Goal: Task Accomplishment & Management: Manage account settings

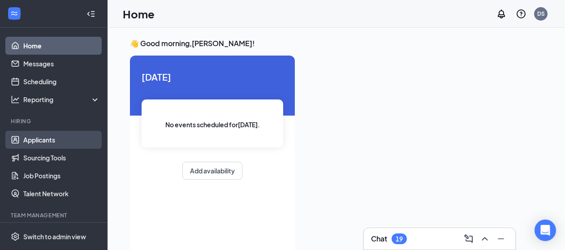
click at [37, 138] on link "Applicants" at bounding box center [61, 140] width 77 height 18
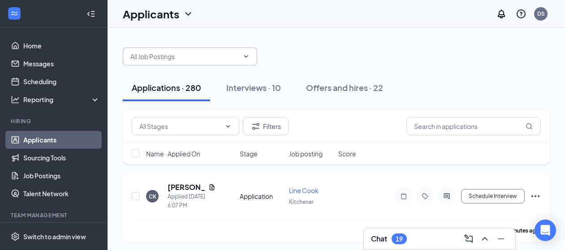
click at [230, 61] on input "text" at bounding box center [184, 57] width 108 height 10
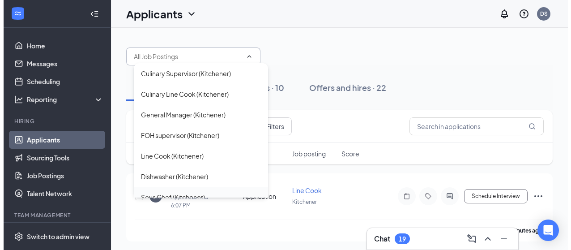
scroll to position [45, 0]
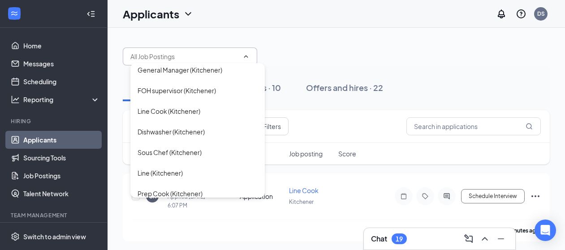
drag, startPoint x: 183, startPoint y: 132, endPoint x: 347, endPoint y: 143, distance: 164.3
click at [183, 132] on div "Dishwasher (Kitchener)" at bounding box center [170, 132] width 67 height 10
type input "Dishwasher (Kitchener)"
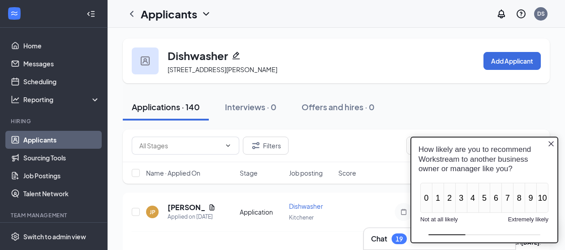
drag, startPoint x: 552, startPoint y: 146, endPoint x: 696, endPoint y: 219, distance: 160.8
click at [552, 146] on icon "Close button" at bounding box center [550, 143] width 7 height 7
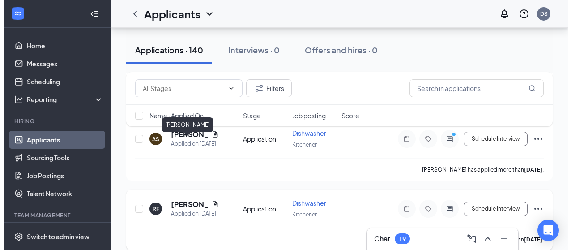
scroll to position [358, 0]
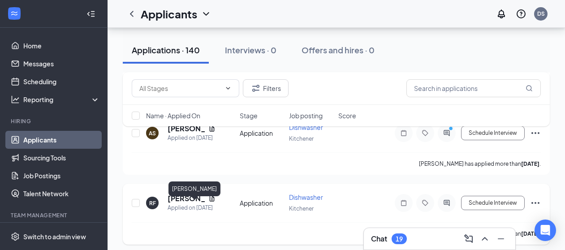
click at [187, 203] on h5 "[PERSON_NAME]" at bounding box center [185, 198] width 37 height 10
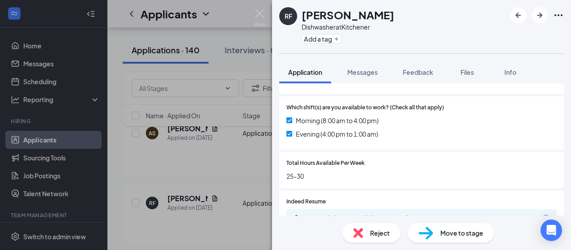
scroll to position [313, 0]
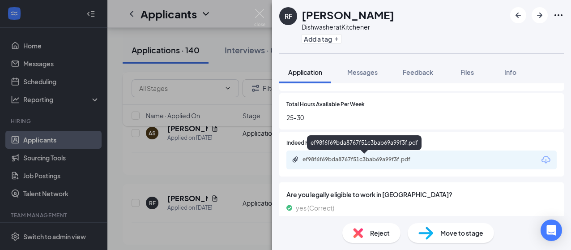
click at [379, 162] on div "ef98f6f69bda8767f51c3bab69a99f3f.pdf" at bounding box center [365, 159] width 125 height 7
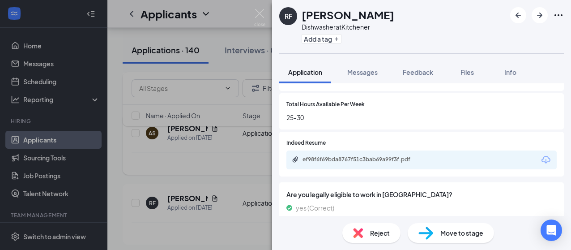
drag, startPoint x: 240, startPoint y: 174, endPoint x: 221, endPoint y: 153, distance: 28.5
click at [240, 174] on div "RF Roy Fang Dishwasher at Kitchener Add a tag Application Messages Feedback Fil…" at bounding box center [285, 125] width 571 height 250
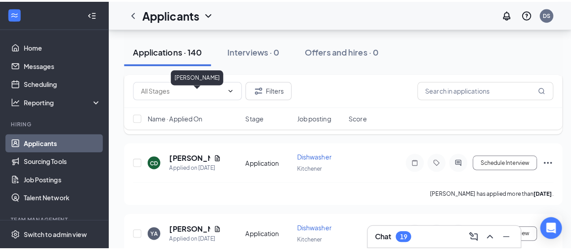
scroll to position [627, 0]
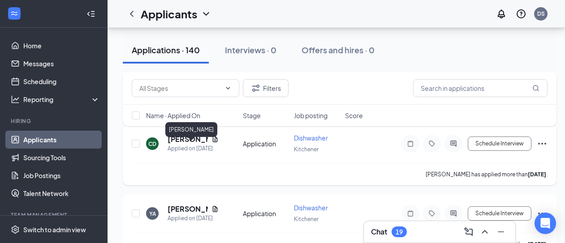
click at [182, 144] on h5 "[PERSON_NAME]" at bounding box center [187, 139] width 40 height 10
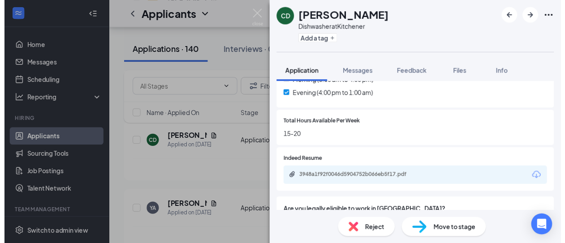
scroll to position [313, 0]
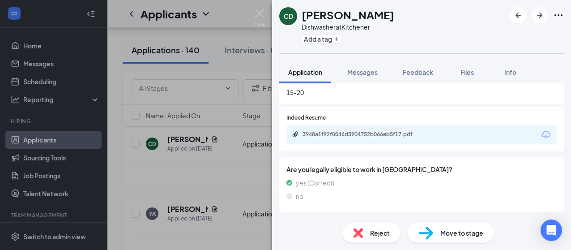
click at [328, 133] on div "3948a1f92f0046d5904752b066eb5f17.pdf" at bounding box center [365, 134] width 125 height 7
click at [156, 176] on div "CD Colton Duguay Dishwasher at Kitchener Add a tag Application Messages Feedbac…" at bounding box center [285, 125] width 571 height 250
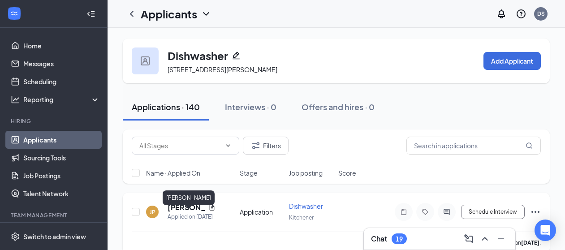
click at [177, 212] on h5 "JAYDEN PINEDA" at bounding box center [185, 207] width 37 height 10
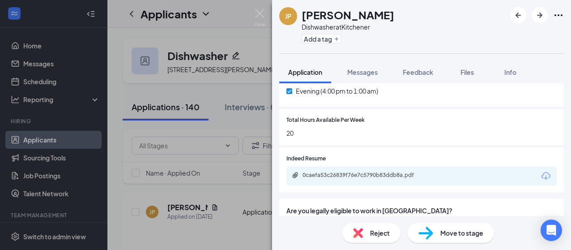
scroll to position [313, 0]
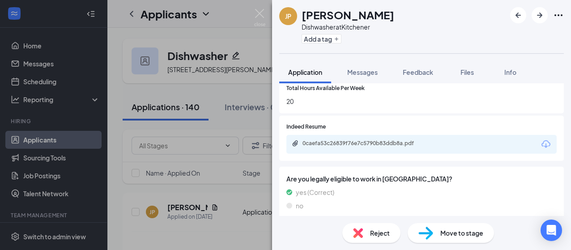
click at [371, 227] on div "Reject" at bounding box center [372, 233] width 58 height 20
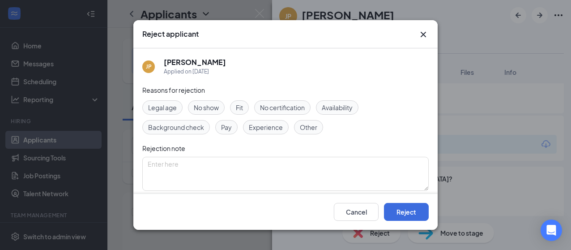
click at [329, 111] on span "Availability" at bounding box center [337, 108] width 31 height 10
click at [396, 205] on button "Reject" at bounding box center [406, 212] width 45 height 18
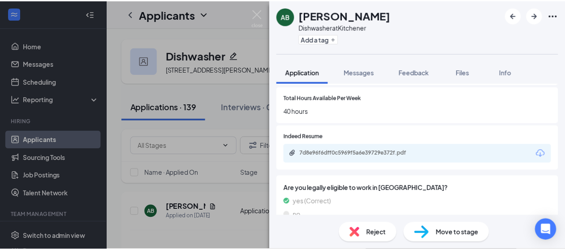
scroll to position [313, 0]
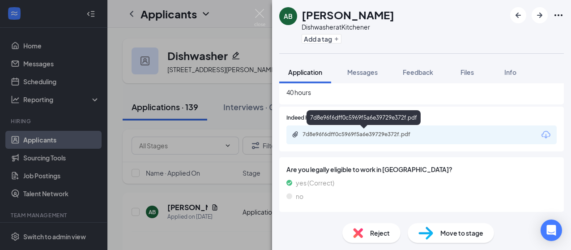
click at [339, 133] on div "7d8e96f6dff0c5969f5a6e39729e372f.pdf" at bounding box center [365, 134] width 125 height 7
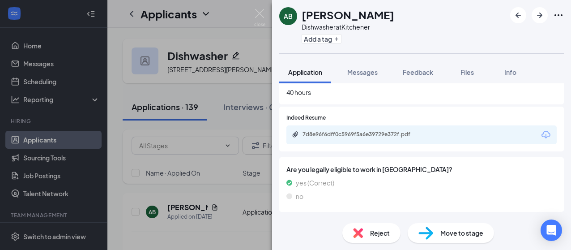
click at [203, 107] on div "AB AIDEN BERNARD Dishwasher at Kitchener Add a tag Application Messages Feedbac…" at bounding box center [285, 125] width 571 height 250
click at [206, 86] on div "AB AIDEN BERNARD Dishwasher at Kitchener Add a tag Application Messages Feedbac…" at bounding box center [285, 125] width 571 height 250
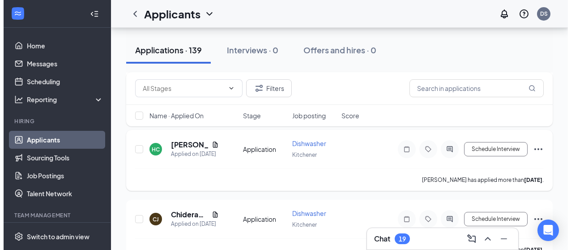
scroll to position [134, 0]
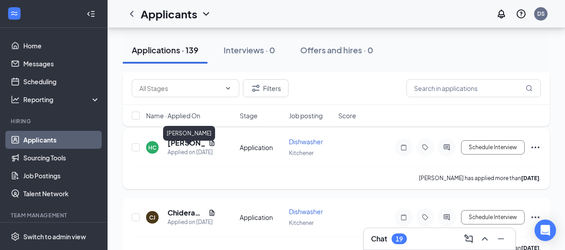
click at [186, 148] on h5 "Hadene Calixte" at bounding box center [185, 143] width 37 height 10
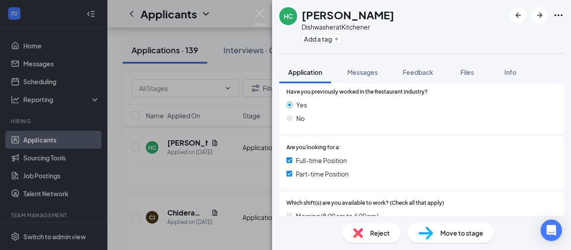
scroll to position [269, 0]
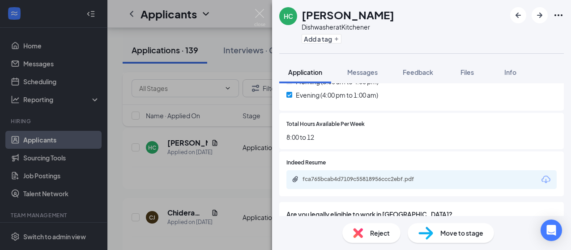
click at [361, 227] on div "Reject" at bounding box center [372, 233] width 58 height 20
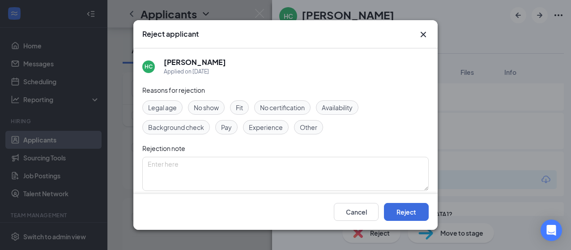
click at [343, 112] on span "Availability" at bounding box center [337, 108] width 31 height 10
click at [395, 210] on button "Reject" at bounding box center [406, 212] width 45 height 18
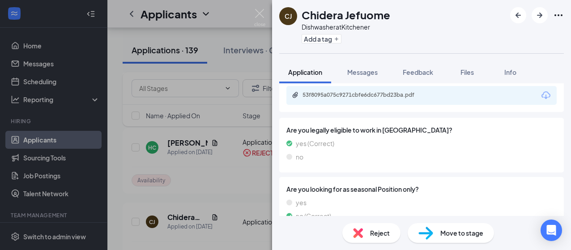
scroll to position [358, 0]
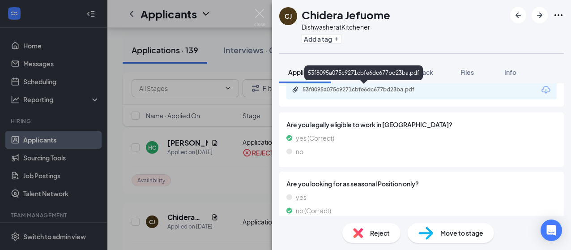
click at [342, 94] on div "53f8095a075c9271cbfe6dc677bd23ba.pdf" at bounding box center [364, 90] width 145 height 9
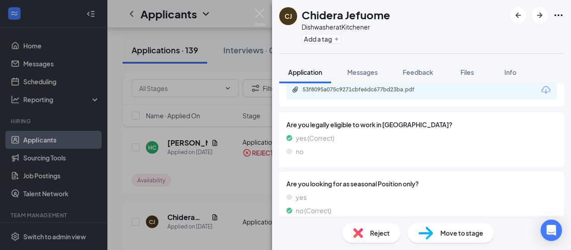
click at [384, 230] on span "Reject" at bounding box center [380, 233] width 20 height 10
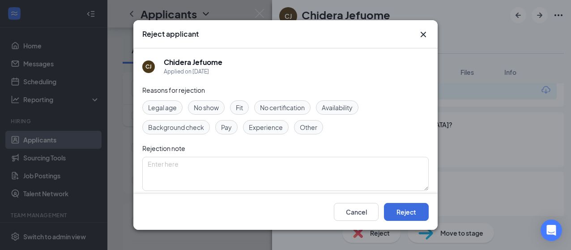
click at [342, 107] on span "Availability" at bounding box center [337, 108] width 31 height 10
click at [401, 208] on button "Reject" at bounding box center [406, 212] width 45 height 18
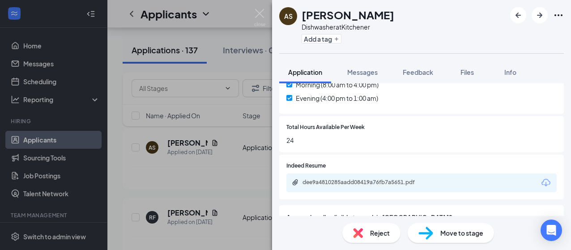
scroll to position [313, 0]
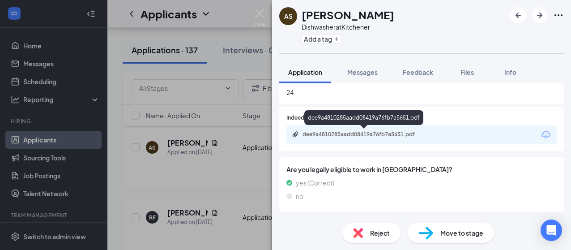
click at [340, 137] on div "dee9a4810285aadd08419a76fb7a5651.pdf" at bounding box center [365, 134] width 125 height 7
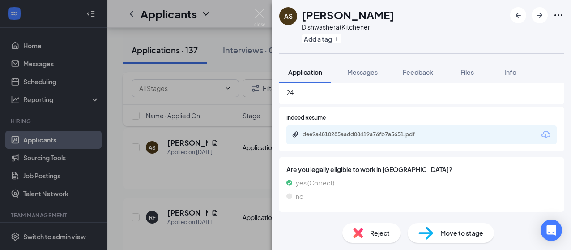
click at [359, 235] on img at bounding box center [358, 233] width 10 height 10
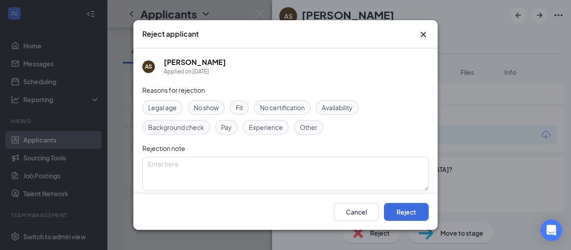
click at [271, 132] on div "Experience" at bounding box center [266, 127] width 46 height 14
click at [411, 215] on button "Reject" at bounding box center [406, 212] width 45 height 18
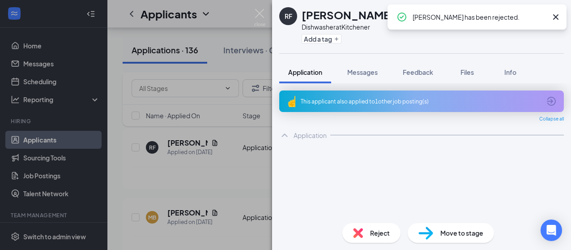
click at [183, 183] on div "RF Roy Fang Dishwasher at Kitchener Add a tag Application Messages Feedback Fil…" at bounding box center [285, 125] width 571 height 250
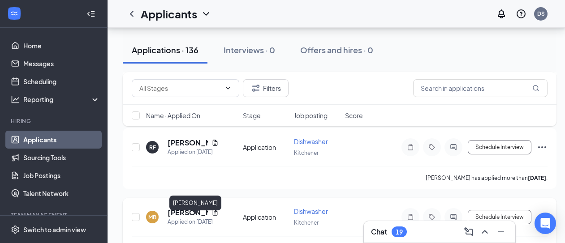
click at [182, 218] on h5 "[PERSON_NAME]" at bounding box center [187, 213] width 40 height 10
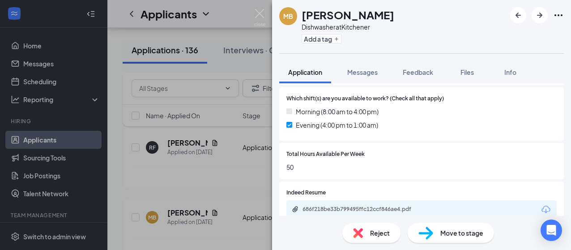
scroll to position [313, 0]
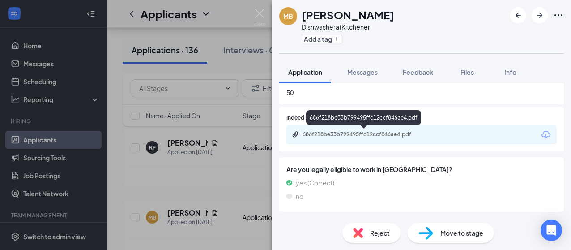
click at [347, 136] on div "686f218be33b799495ffc12ccf846ae4.pdf" at bounding box center [365, 134] width 125 height 7
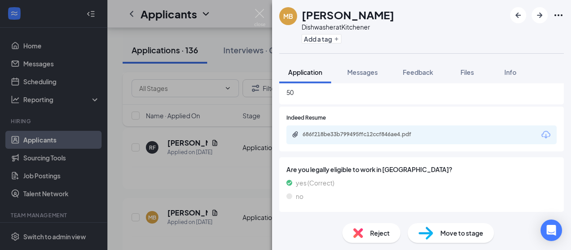
click at [369, 236] on div "Reject" at bounding box center [372, 233] width 58 height 20
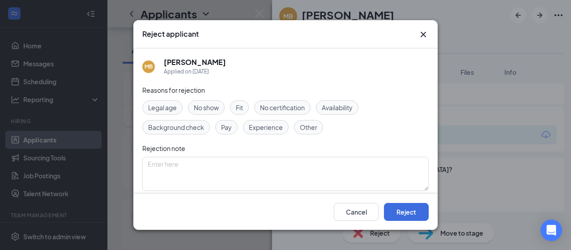
click at [268, 126] on span "Experience" at bounding box center [266, 127] width 34 height 10
click at [408, 211] on button "Reject" at bounding box center [406, 212] width 45 height 18
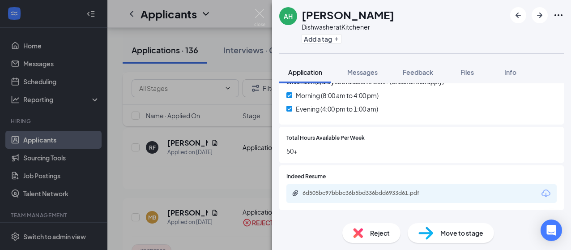
scroll to position [313, 0]
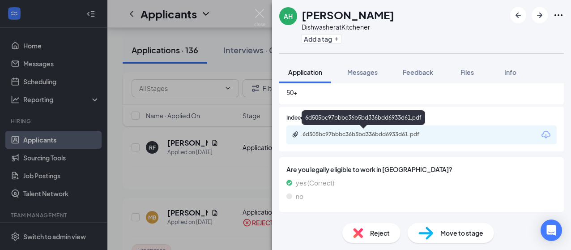
click at [322, 135] on div "6d505bc97bbbc36b5bd336bdd6933d61.pdf" at bounding box center [365, 134] width 125 height 7
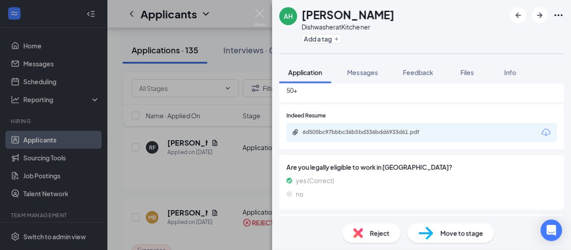
scroll to position [296, 0]
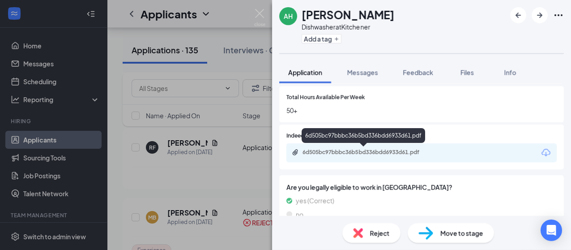
click at [381, 154] on div "6d505bc97bbbc36b5bd336bdd6933d61.pdf" at bounding box center [365, 152] width 125 height 7
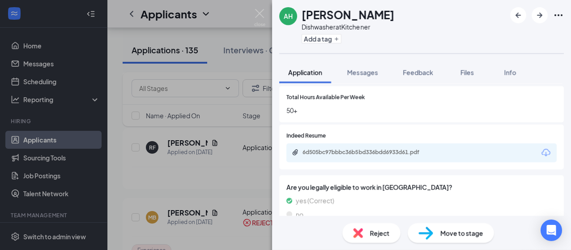
click at [214, 188] on div "AH [PERSON_NAME] Dishwasher at Kitchener Add a tag Application Messages Feedbac…" at bounding box center [285, 125] width 571 height 250
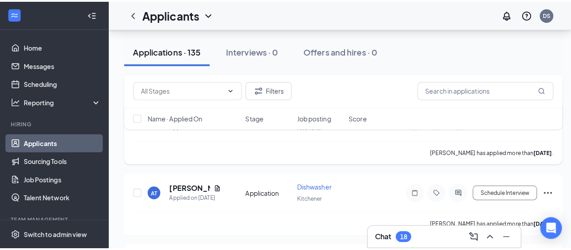
scroll to position [537, 0]
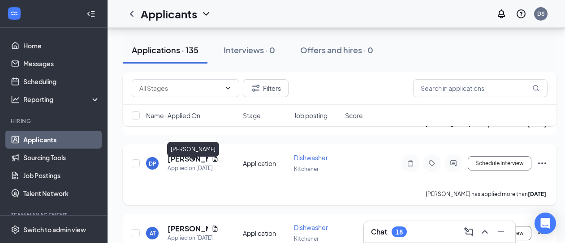
click at [180, 164] on h5 "[PERSON_NAME]" at bounding box center [187, 159] width 40 height 10
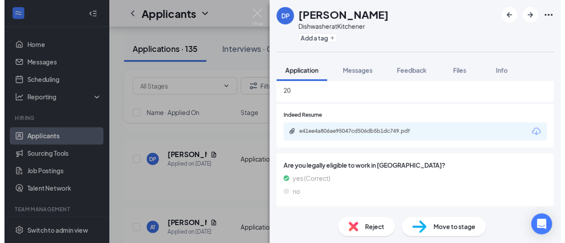
scroll to position [313, 0]
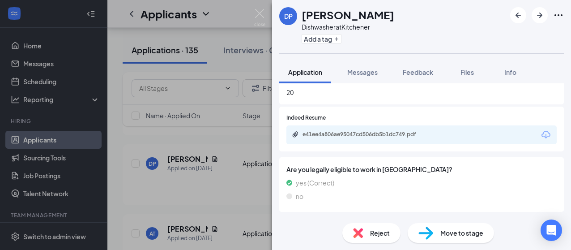
click at [339, 139] on div "e41ee4a806ae95047cd506db5b1dc749.pdf" at bounding box center [422, 134] width 270 height 19
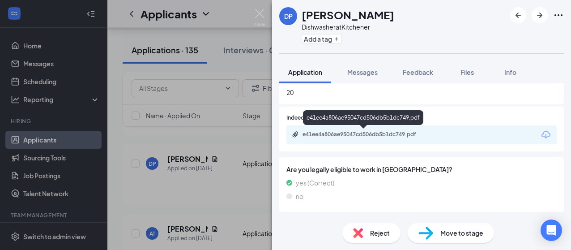
click at [363, 138] on div "e41ee4a806ae95047cd506db5b1dc749.pdf" at bounding box center [364, 135] width 145 height 9
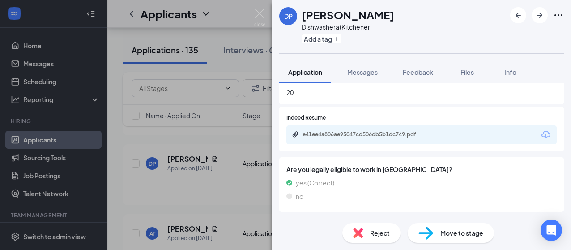
click at [226, 192] on div "DP [PERSON_NAME] Dishwasher at Kitchener Add a tag Application Messages Feedbac…" at bounding box center [285, 125] width 571 height 250
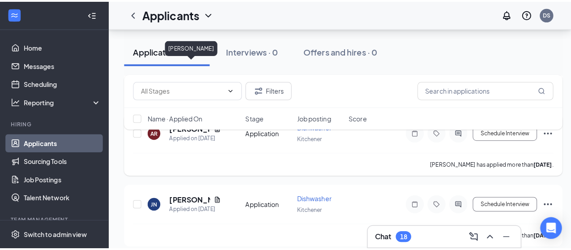
scroll to position [851, 0]
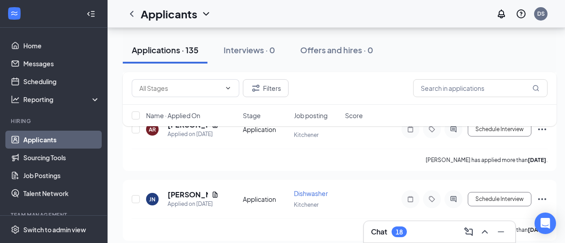
click at [191, 133] on div "Filters Name · Applied On Stage Job posting Score" at bounding box center [340, 103] width 434 height 63
click at [185, 130] on h5 "[PERSON_NAME]" at bounding box center [187, 125] width 40 height 10
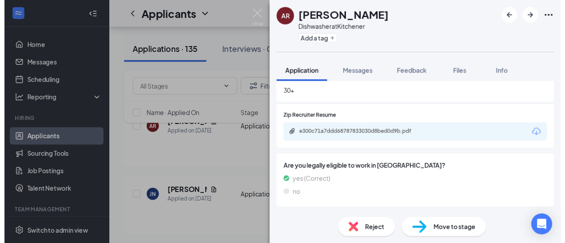
scroll to position [313, 0]
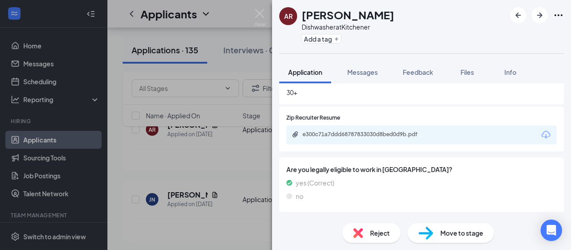
click at [213, 177] on div "AR [PERSON_NAME] Dishwasher at Kitchener Add a tag Application Messages Feedbac…" at bounding box center [285, 125] width 571 height 250
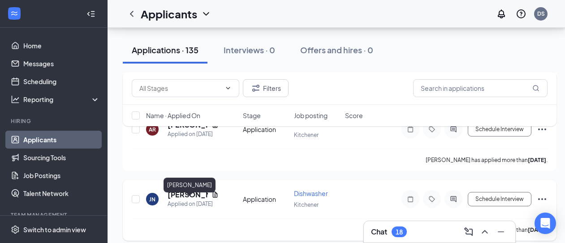
click at [172, 200] on h5 "[PERSON_NAME]" at bounding box center [187, 195] width 40 height 10
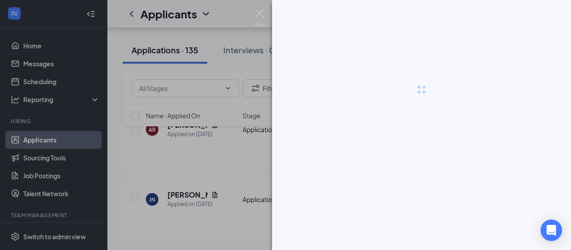
click at [187, 166] on div at bounding box center [285, 125] width 571 height 250
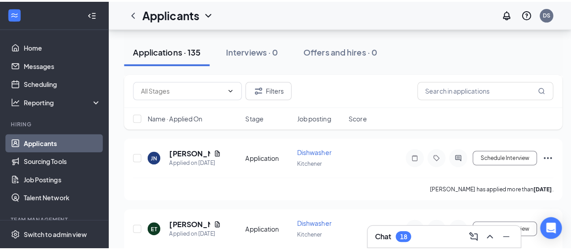
scroll to position [940, 0]
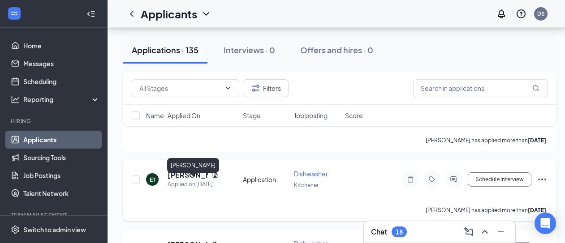
click at [180, 179] on h5 "[PERSON_NAME]" at bounding box center [187, 175] width 40 height 10
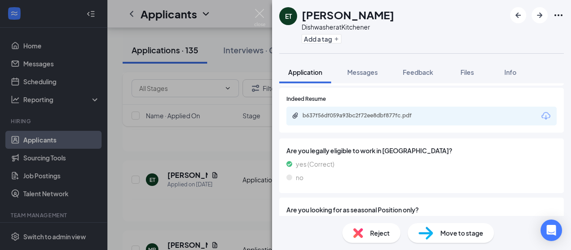
scroll to position [358, 0]
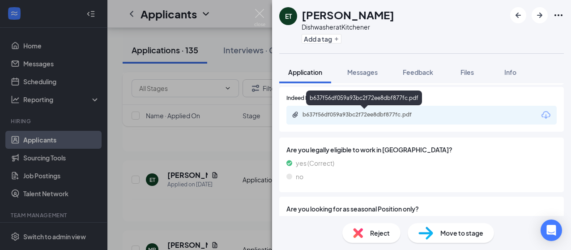
click at [354, 112] on div "b637f56df059a93bc2f72ee8dbf877fc.pdf" at bounding box center [365, 114] width 125 height 7
